Goal: Find specific page/section: Find specific page/section

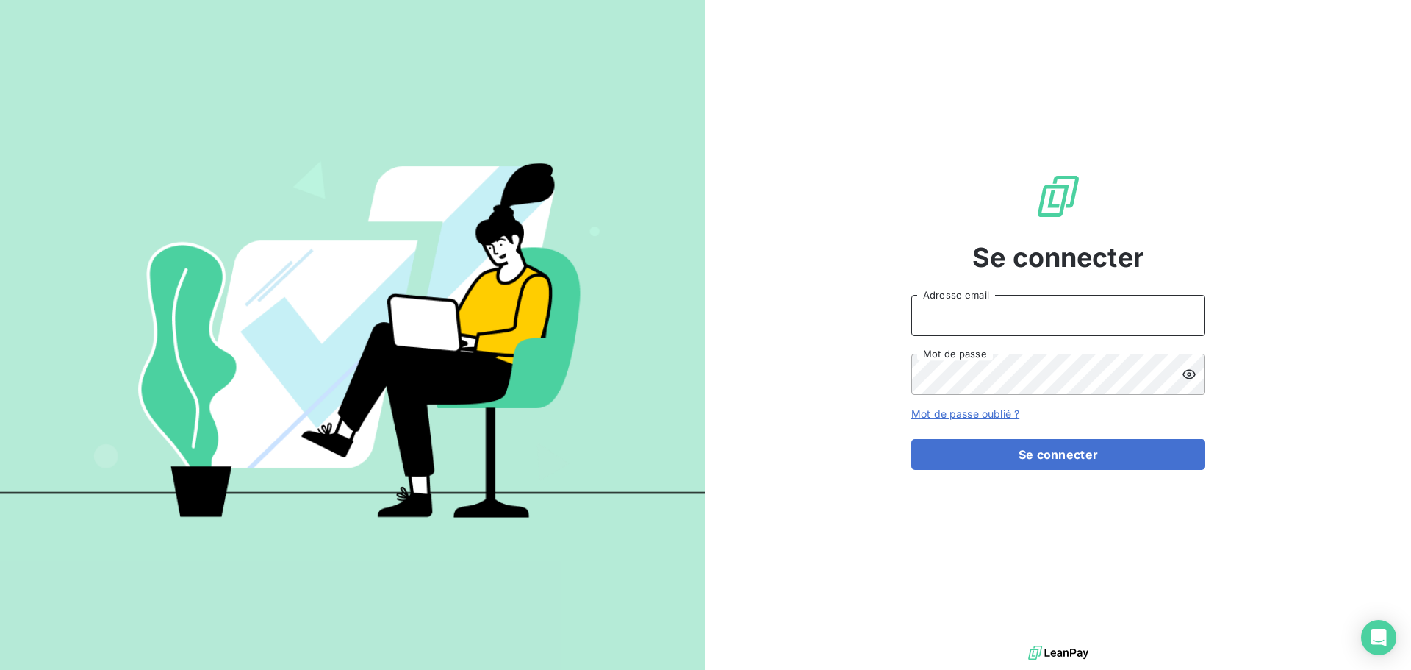
type input "anett.normandie@anett.fr"
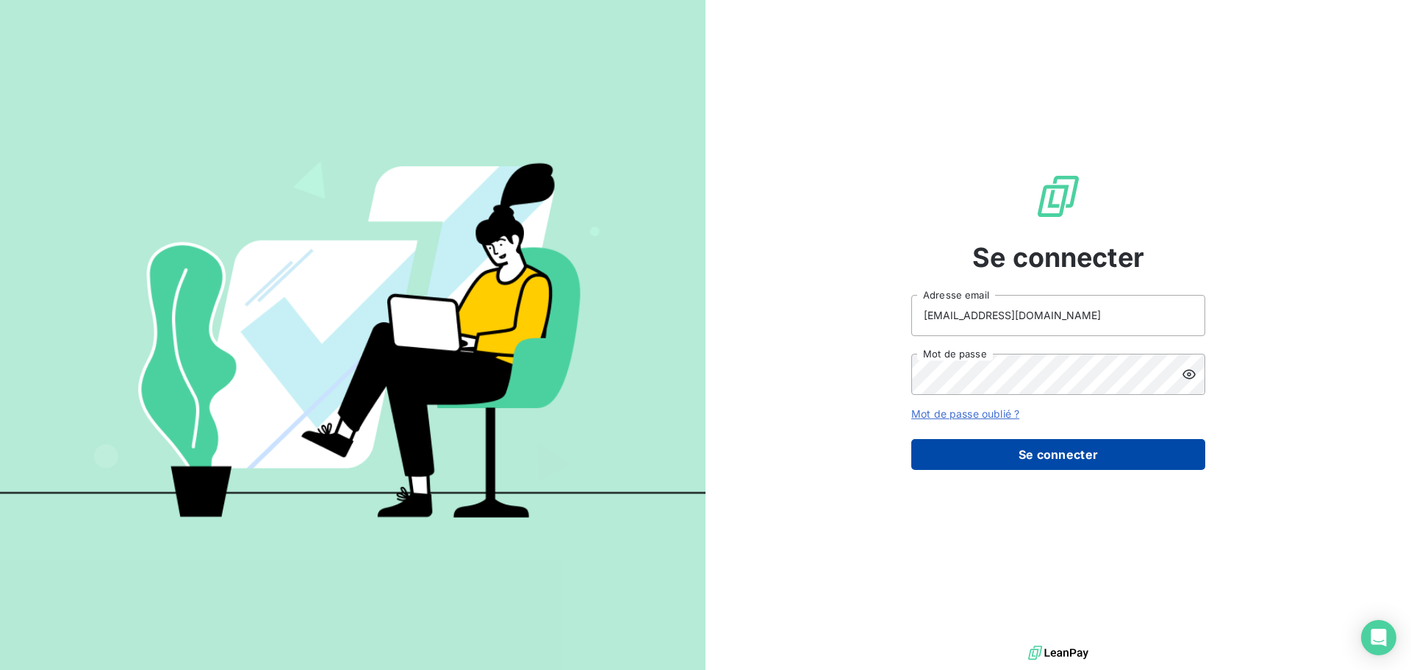
click at [1036, 444] on button "Se connecter" at bounding box center [1058, 454] width 294 height 31
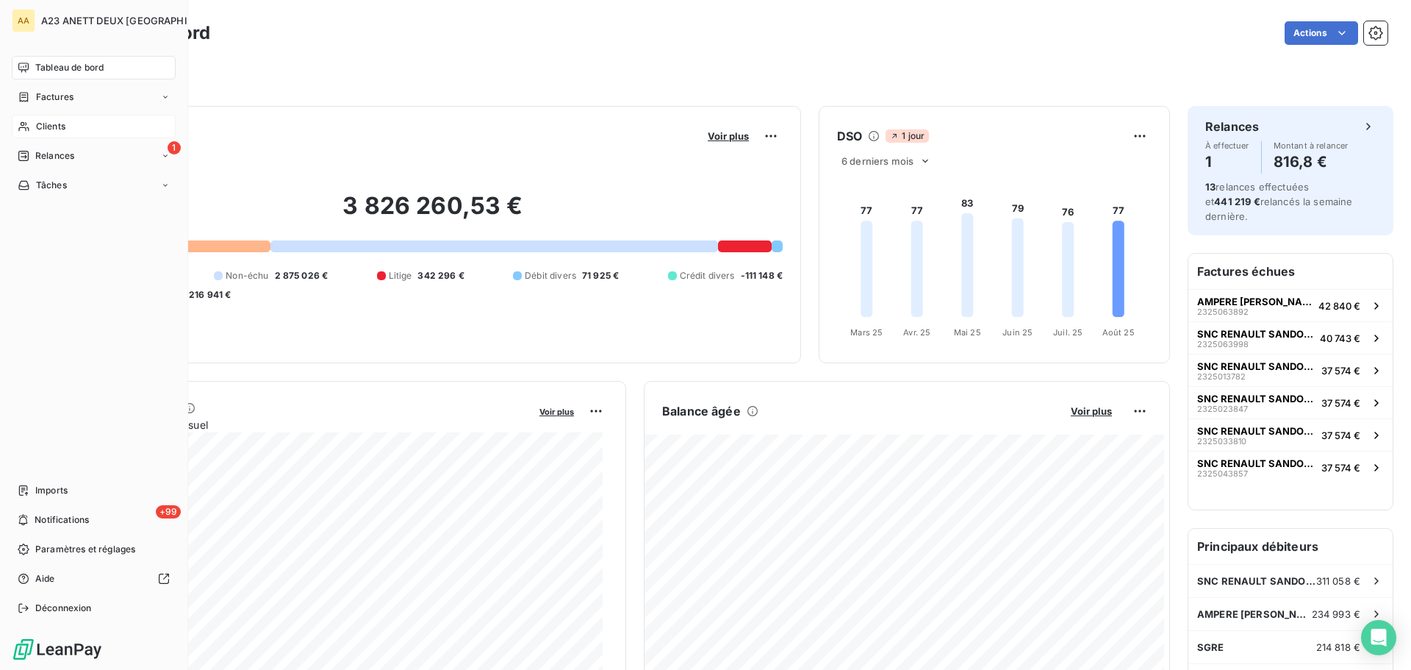
click at [54, 123] on span "Clients" at bounding box center [50, 126] width 29 height 13
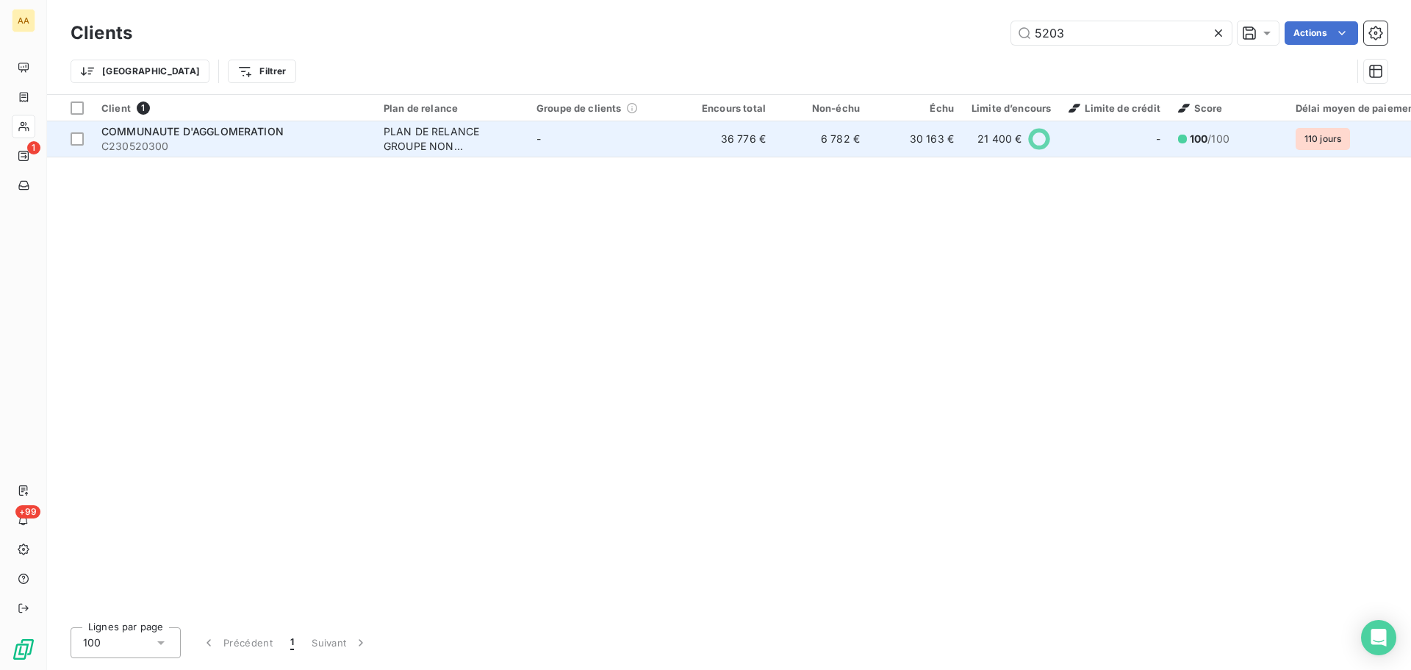
type input "5203"
click at [251, 132] on span "COMMUNAUTE D'AGGLOMERATION" at bounding box center [192, 131] width 182 height 12
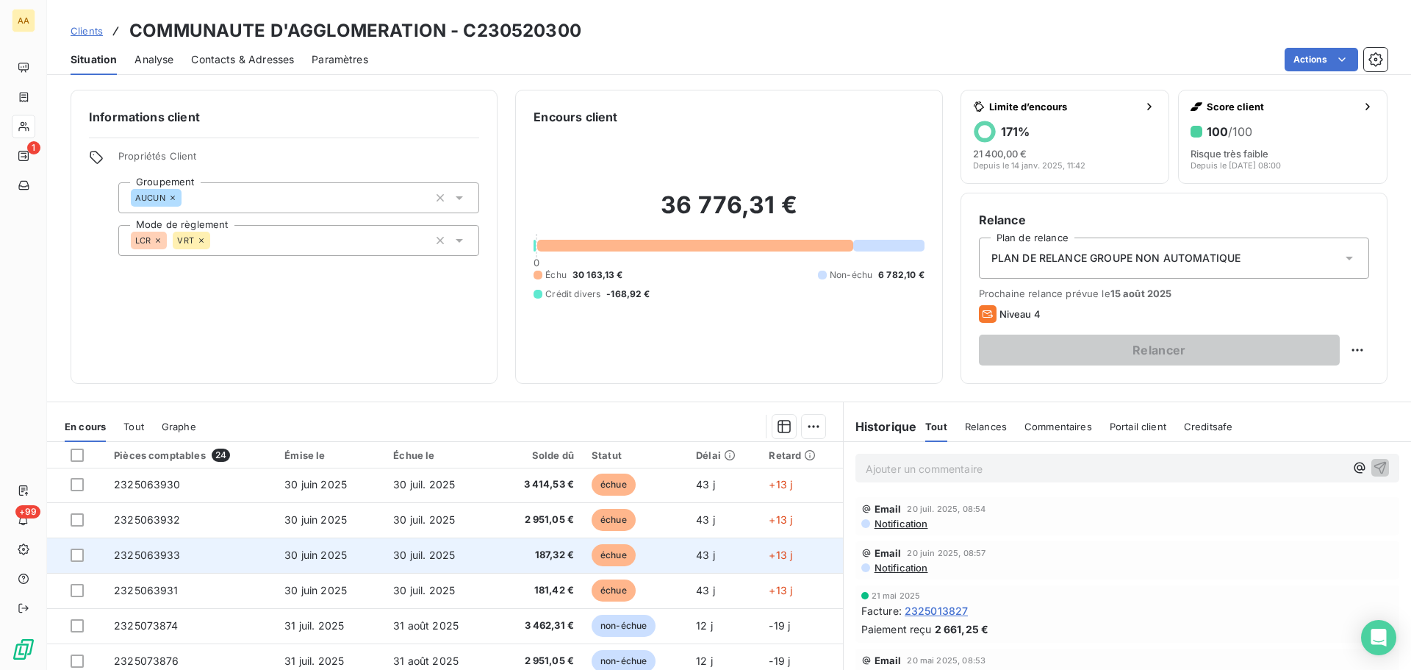
scroll to position [591, 0]
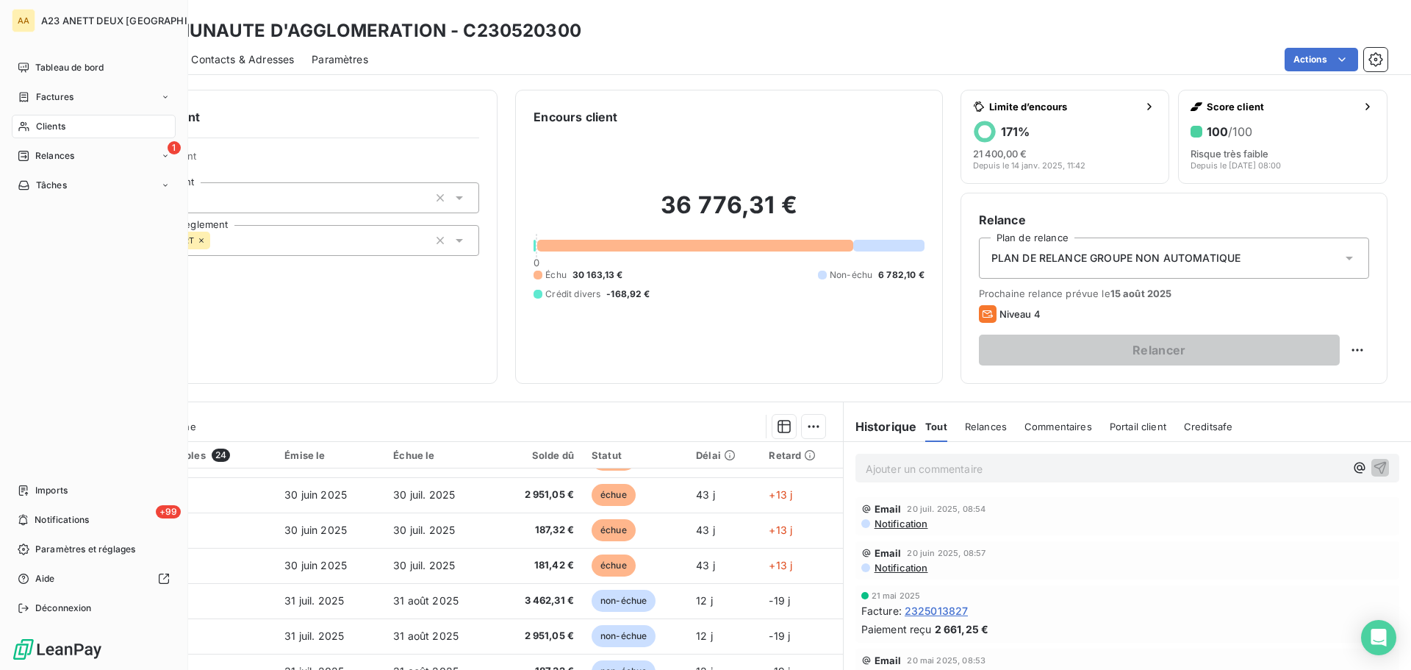
click at [41, 125] on span "Clients" at bounding box center [50, 126] width 29 height 13
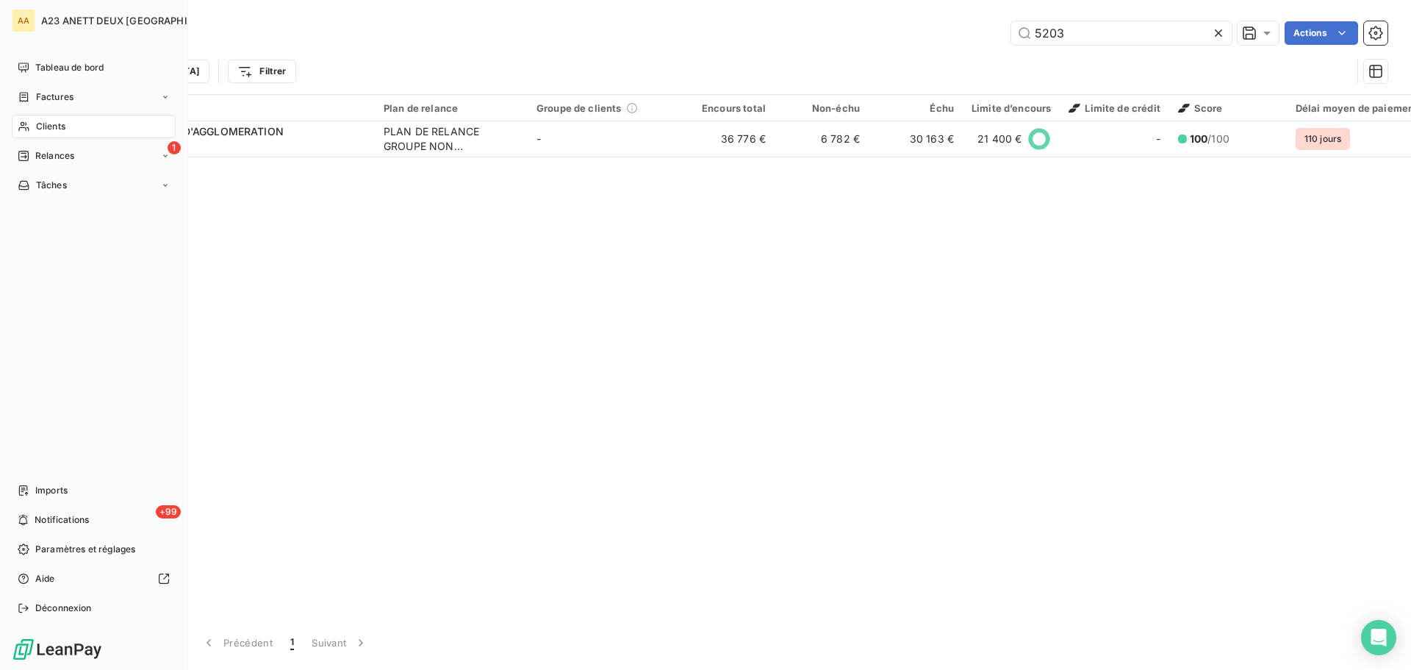
click at [36, 127] on span "Clients" at bounding box center [50, 126] width 29 height 13
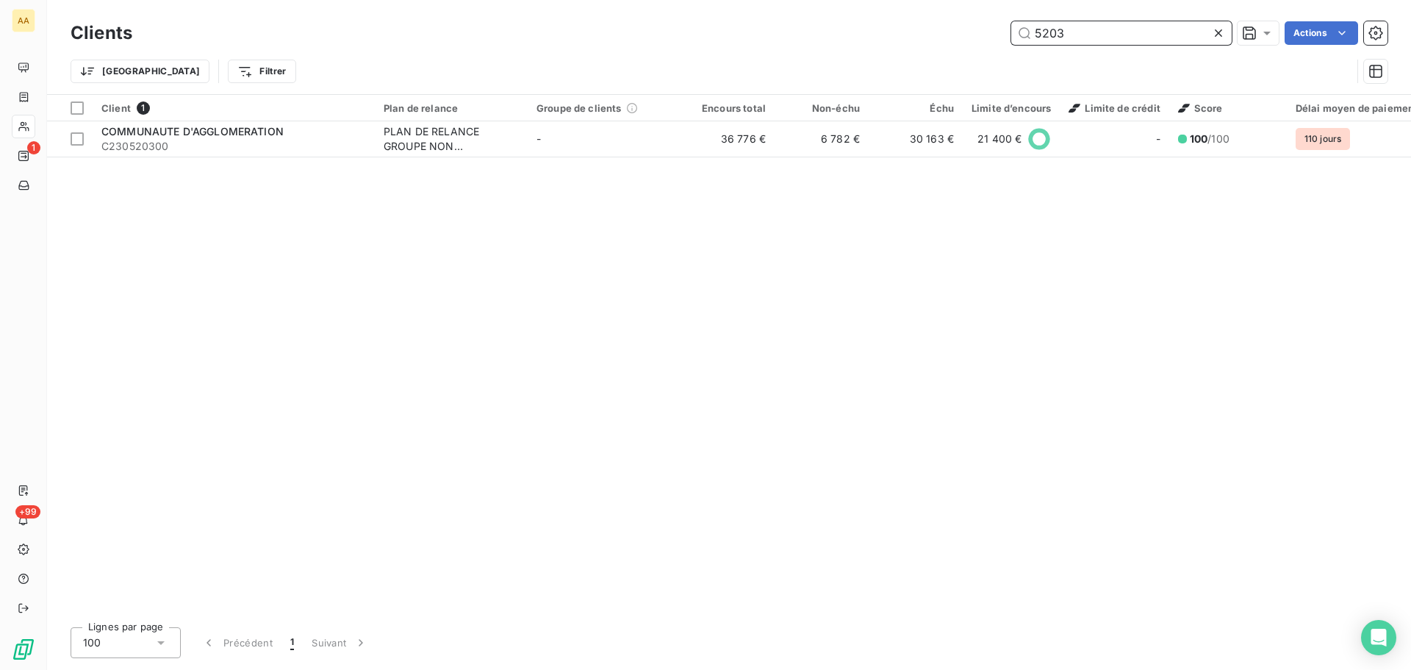
drag, startPoint x: 1076, startPoint y: 42, endPoint x: 1002, endPoint y: 57, distance: 75.7
click at [1004, 57] on div "Clients 5203 Actions Trier Filtrer" at bounding box center [729, 56] width 1317 height 76
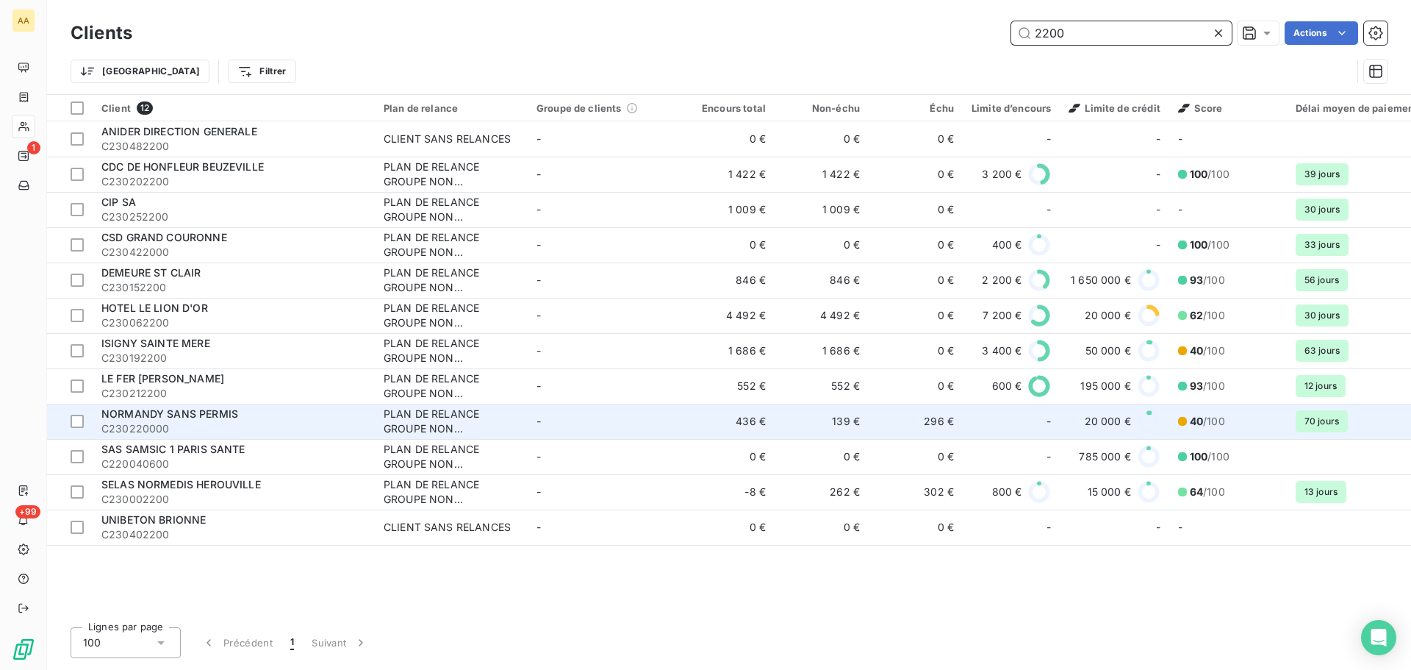
type input "2200"
click at [234, 420] on div "NORMANDY SANS PERMIS" at bounding box center [233, 413] width 265 height 15
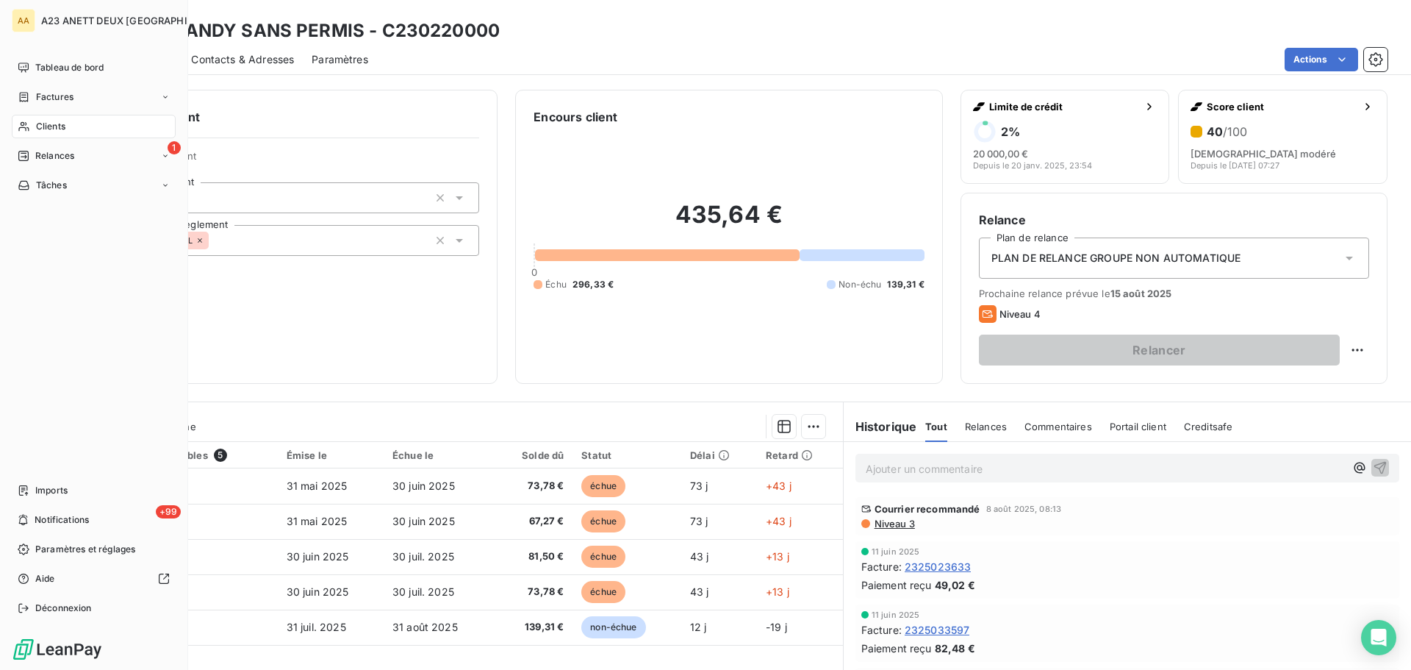
click at [45, 124] on span "Clients" at bounding box center [50, 126] width 29 height 13
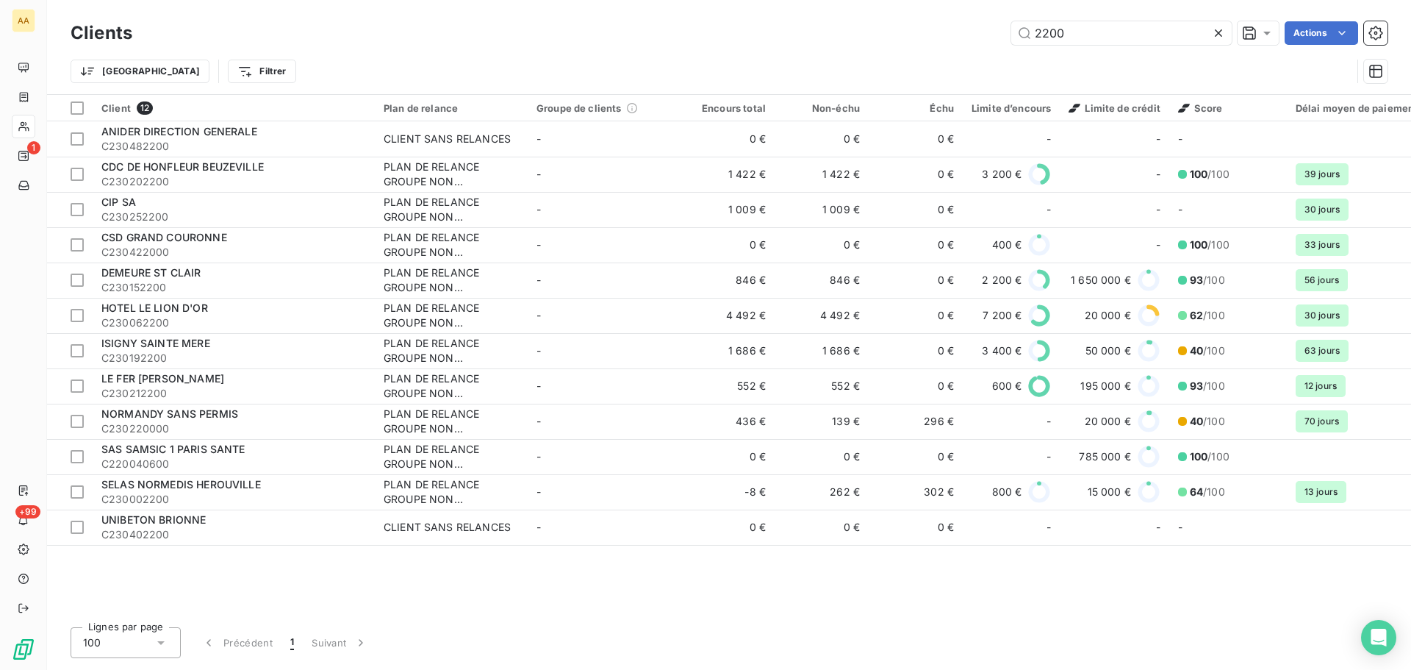
drag, startPoint x: 1095, startPoint y: 38, endPoint x: 998, endPoint y: 60, distance: 99.3
click at [1001, 60] on div "Clients 2200 Actions Trier Filtrer" at bounding box center [729, 56] width 1317 height 76
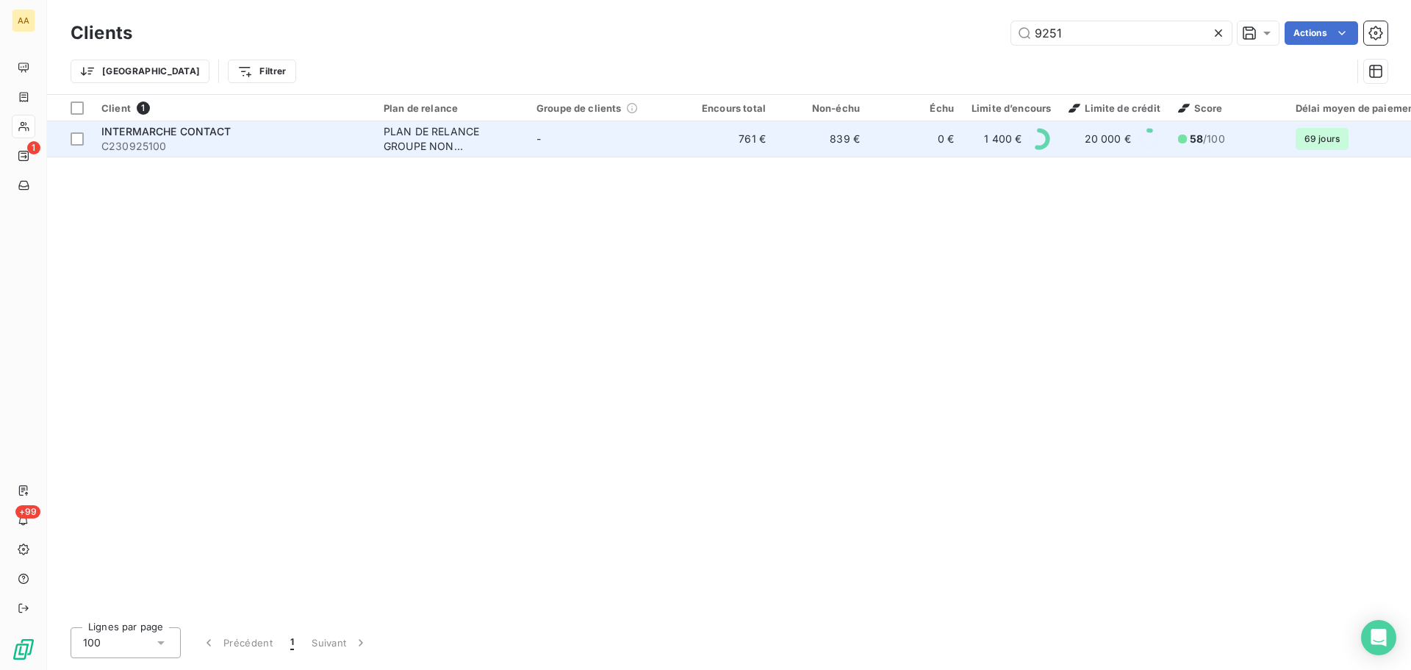
type input "9251"
click at [255, 136] on div "INTERMARCHE CONTACT" at bounding box center [233, 131] width 265 height 15
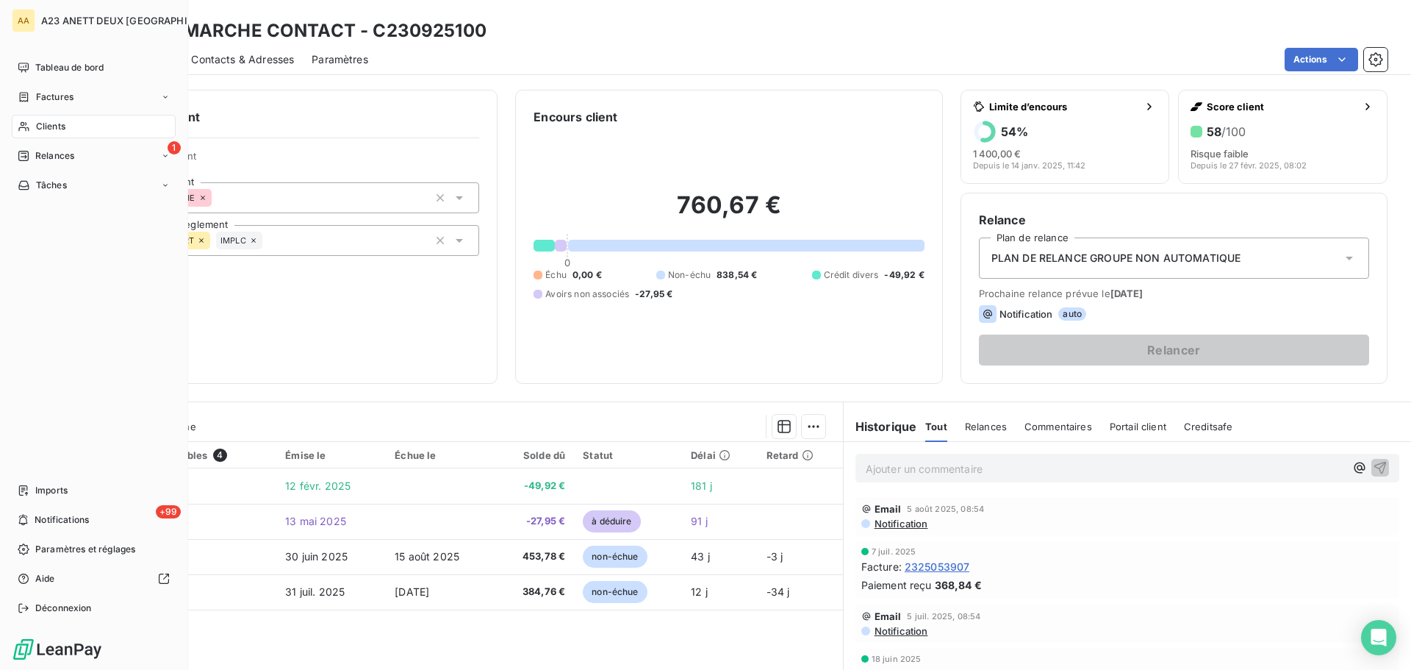
click at [37, 131] on span "Clients" at bounding box center [50, 126] width 29 height 13
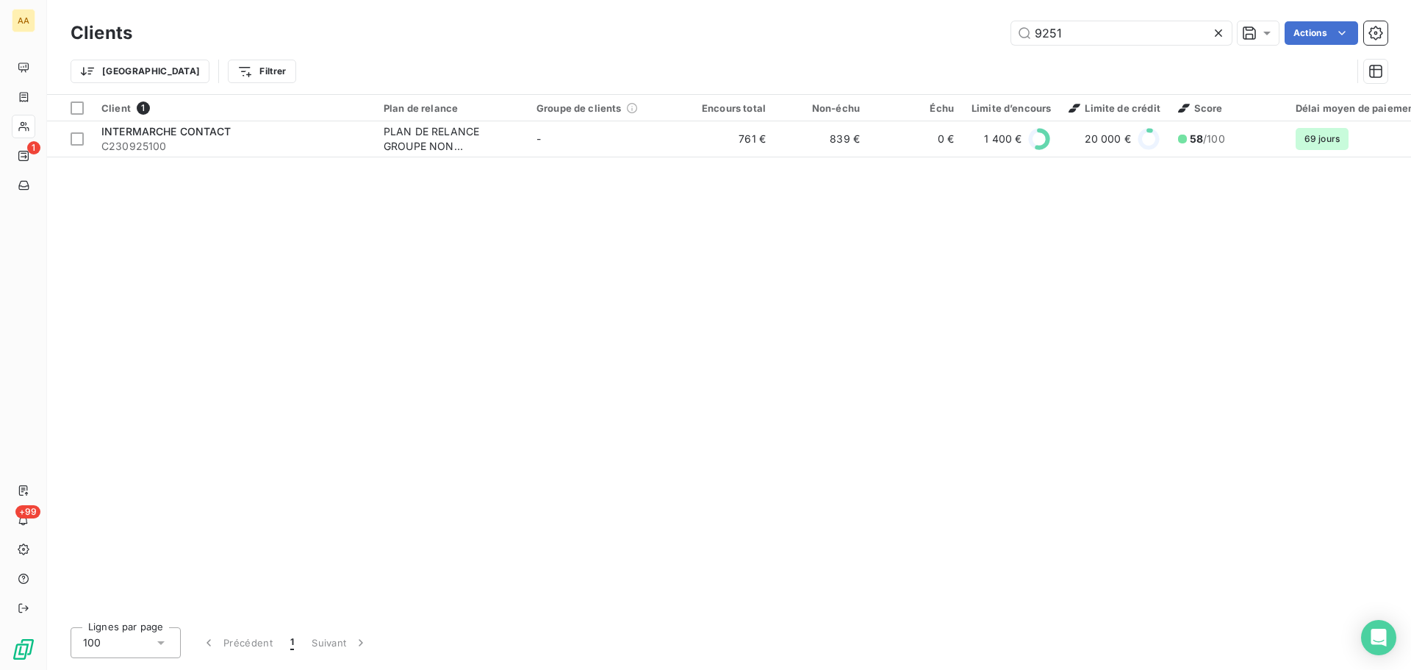
drag, startPoint x: 1050, startPoint y: 33, endPoint x: 991, endPoint y: 46, distance: 59.6
click at [991, 46] on div "Clients 9251 Actions" at bounding box center [729, 33] width 1317 height 31
type input "1"
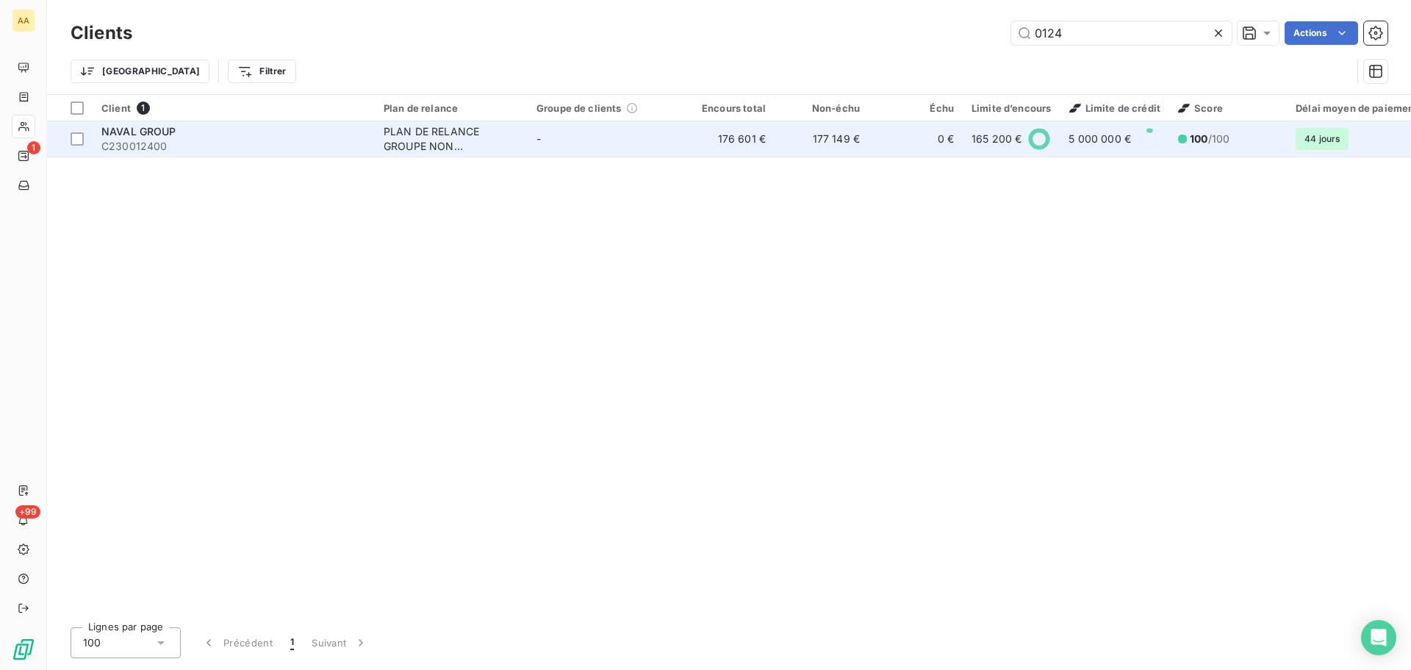
type input "0124"
click at [184, 133] on div "NAVAL GROUP" at bounding box center [233, 131] width 265 height 15
